Goal: Information Seeking & Learning: Learn about a topic

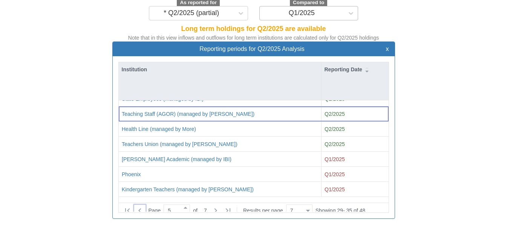
scroll to position [15, 269]
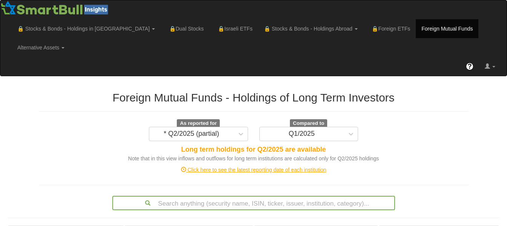
click at [415, 27] on link "Foreign Mutual Funds" at bounding box center [446, 28] width 63 height 19
